Goal: Task Accomplishment & Management: Use online tool/utility

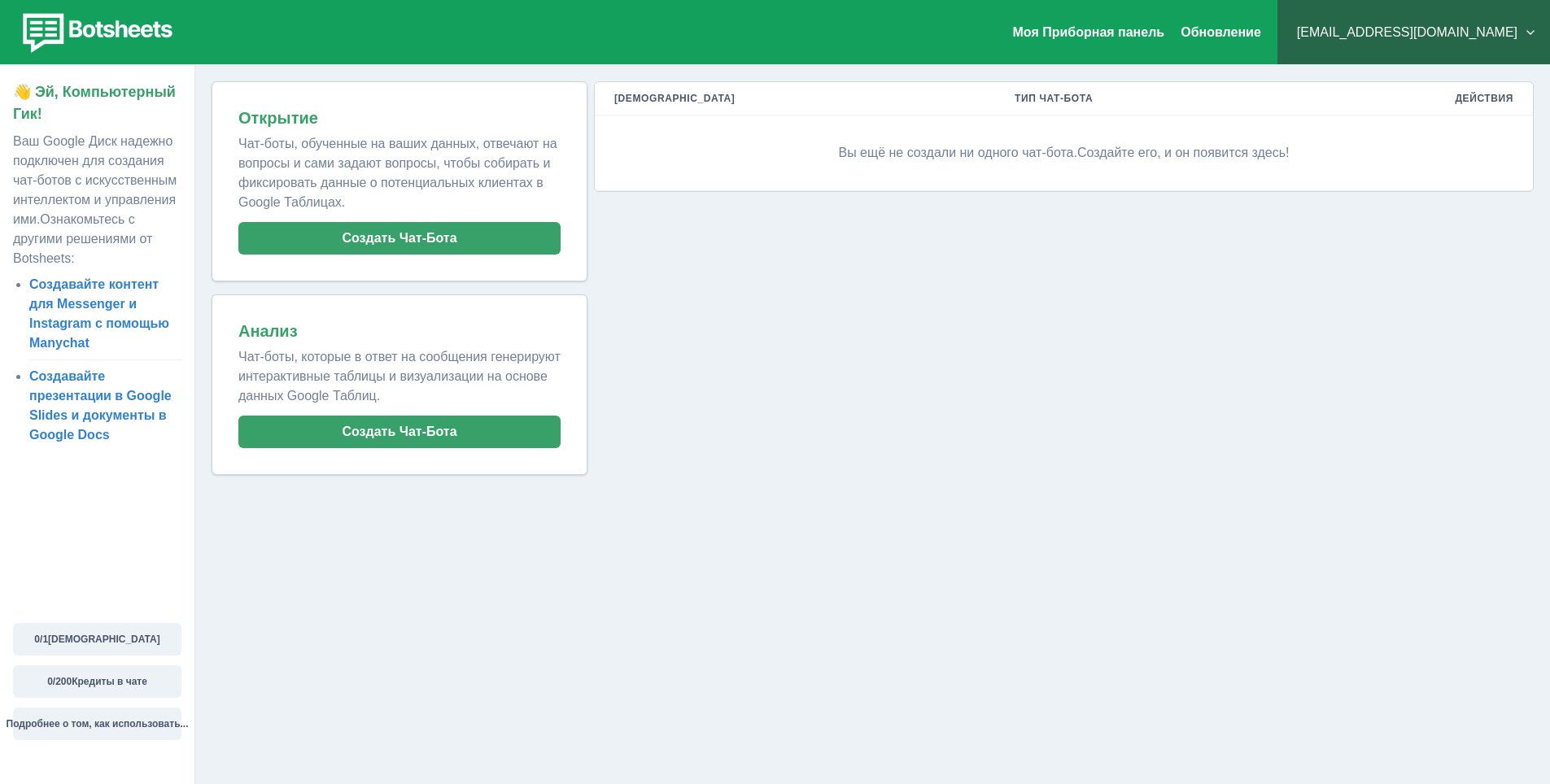
click at [1055, 162] on p "Вы ещё не создали ни одного чат-бота. Создайте его, и он появится здесь!" at bounding box center [1064, 152] width 899 height 48
click at [1309, 127] on td "Вы ещё не создали ни одного чат-бота. Создайте его, и он появится здесь!" at bounding box center [1064, 153] width 938 height 76
click at [1141, 100] on th "Тип Чат-Бота" at bounding box center [1142, 99] width 294 height 33
click at [360, 220] on div "Открытие Чат-боты, обученные на ваших данных, отвечают на вопросы и сами задают…" at bounding box center [399, 181] width 354 height 179
click at [368, 232] on ya-tr-span "Создать Чат-Бота" at bounding box center [399, 238] width 115 height 15
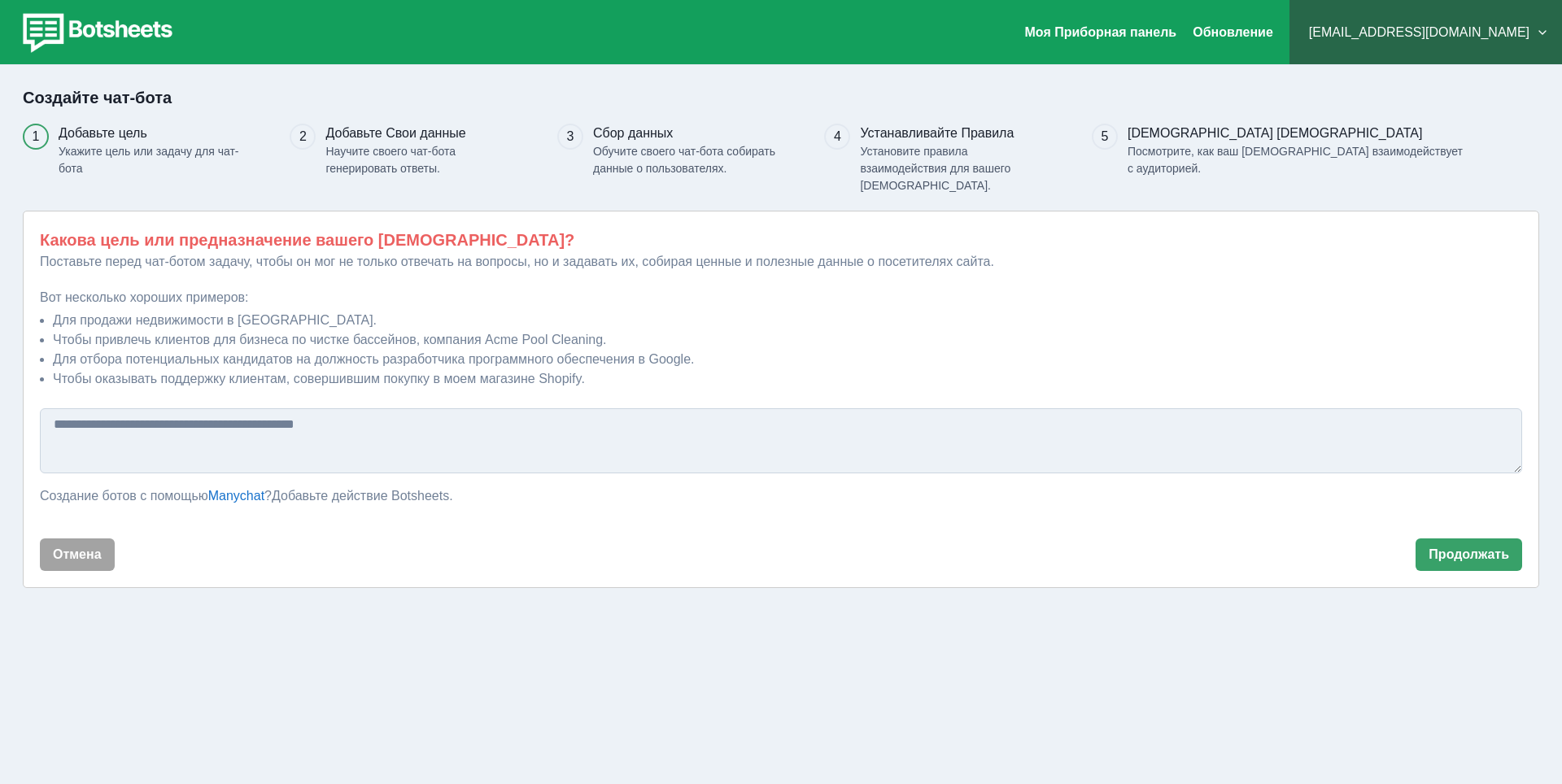
click at [430, 488] on ya-tr-span "Добавьте действие Botsheets." at bounding box center [363, 495] width 182 height 14
click at [281, 436] on textarea at bounding box center [781, 441] width 1482 height 65
click at [151, 409] on textarea "**********" at bounding box center [781, 441] width 1482 height 65
type textarea "**********"
click at [1480, 546] on ya-tr-span "Продолжать" at bounding box center [1469, 554] width 81 height 15
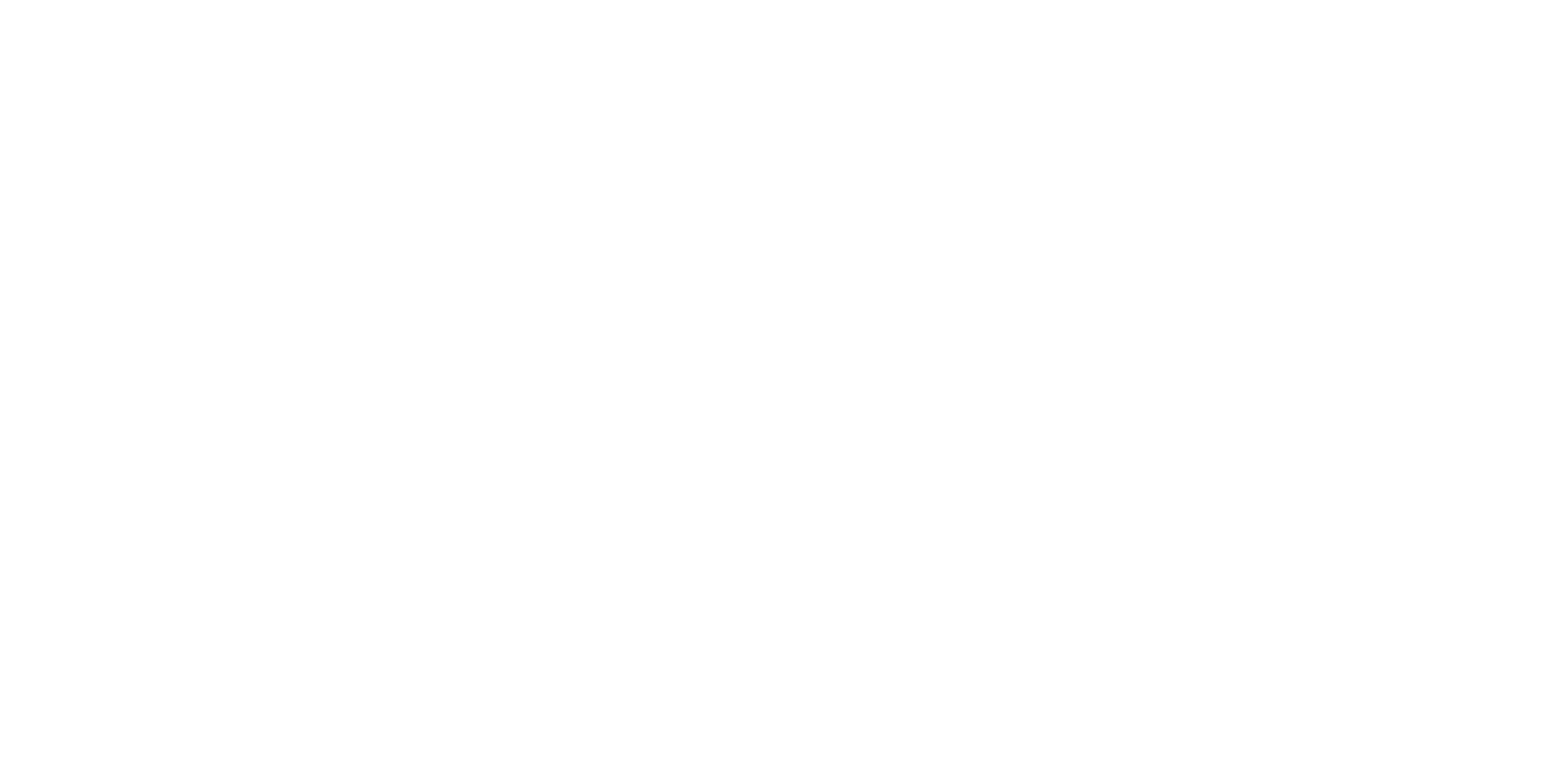
click at [1335, 7] on html "Оригинальный текст: Add the Botsheets Action. Предложить перевод Отправить [PER…" at bounding box center [781, 3] width 1562 height 7
